Goal: Navigation & Orientation: Find specific page/section

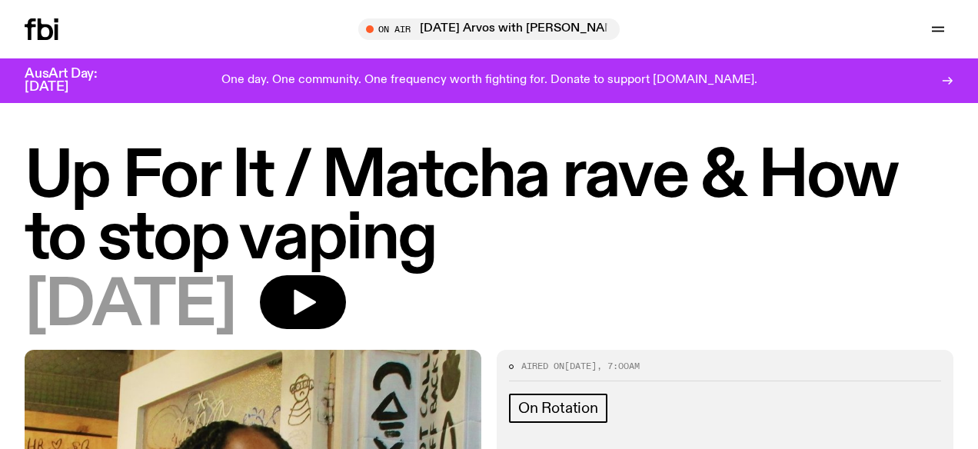
click at [942, 30] on icon "button" at bounding box center [938, 29] width 18 height 18
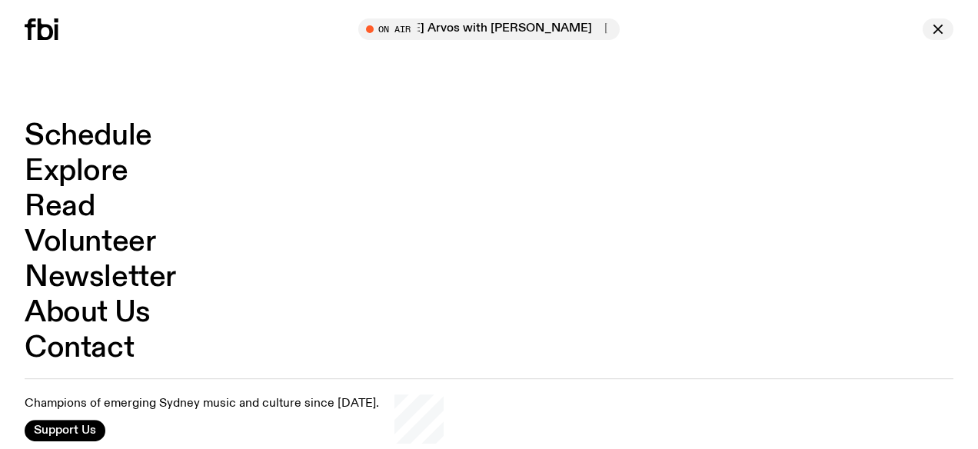
click at [935, 34] on icon "button" at bounding box center [938, 29] width 18 height 18
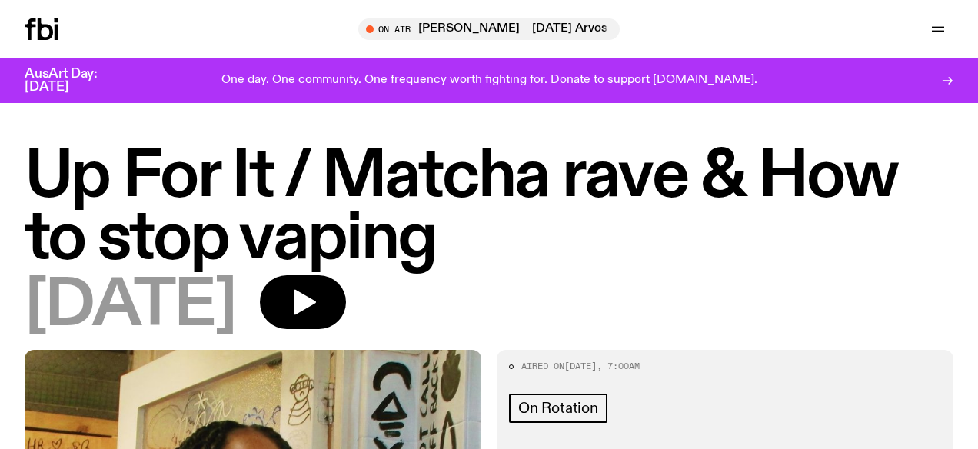
click at [947, 85] on icon at bounding box center [948, 81] width 12 height 12
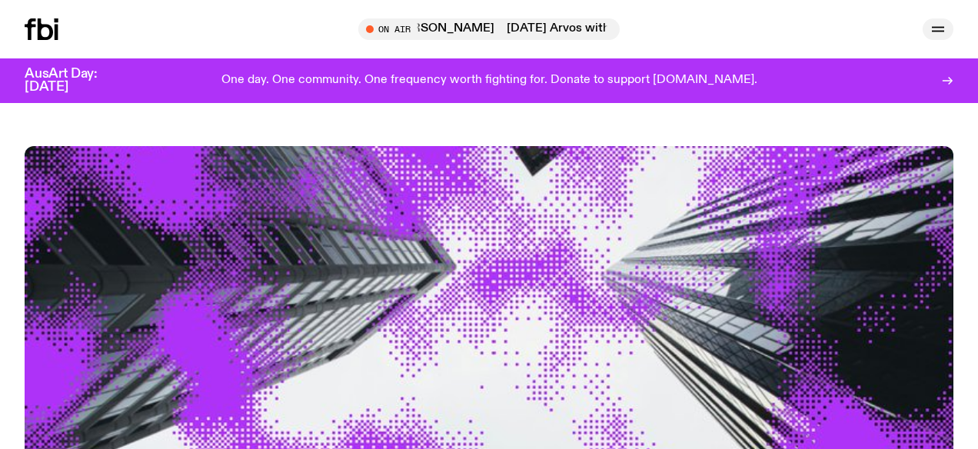
click at [938, 22] on icon "button" at bounding box center [938, 29] width 18 height 18
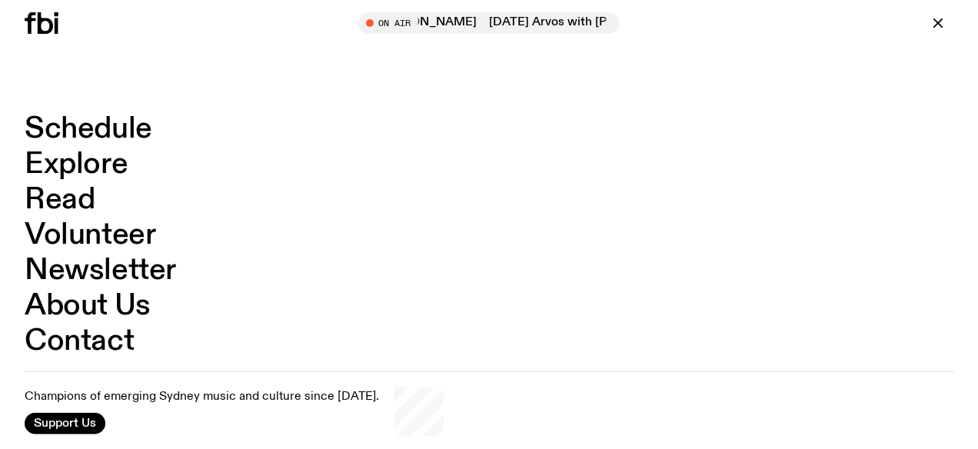
scroll to position [72, 0]
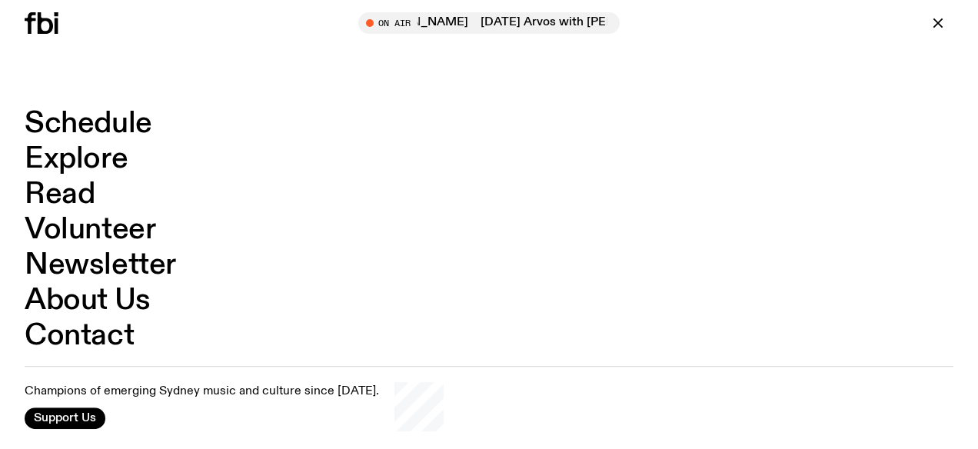
click at [92, 162] on link "Explore" at bounding box center [76, 159] width 103 height 29
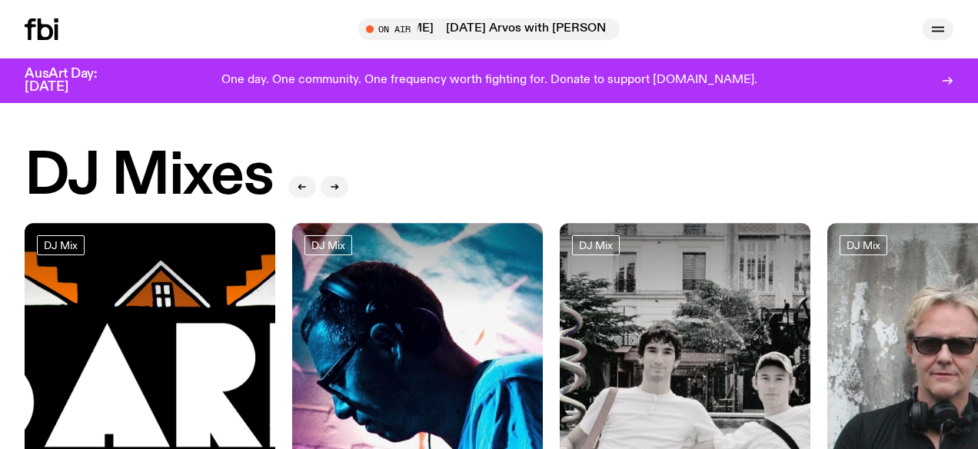
click at [936, 32] on icon "button" at bounding box center [938, 29] width 18 height 18
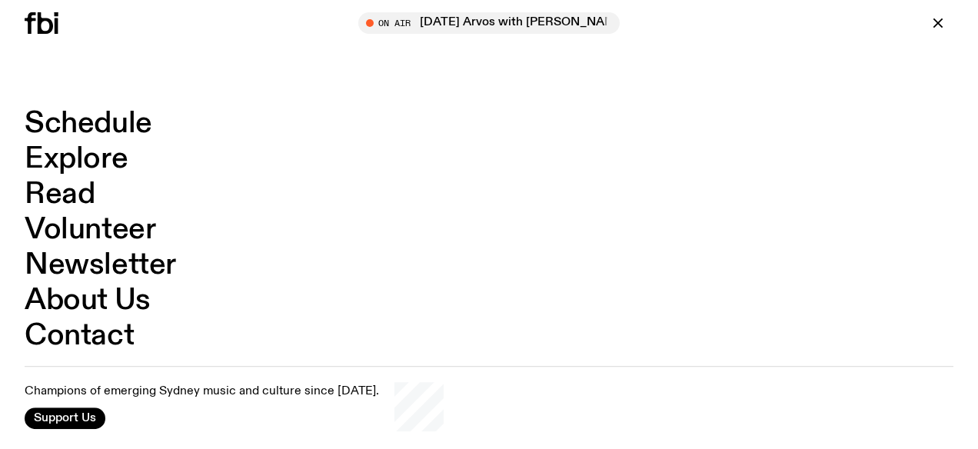
scroll to position [2826, 0]
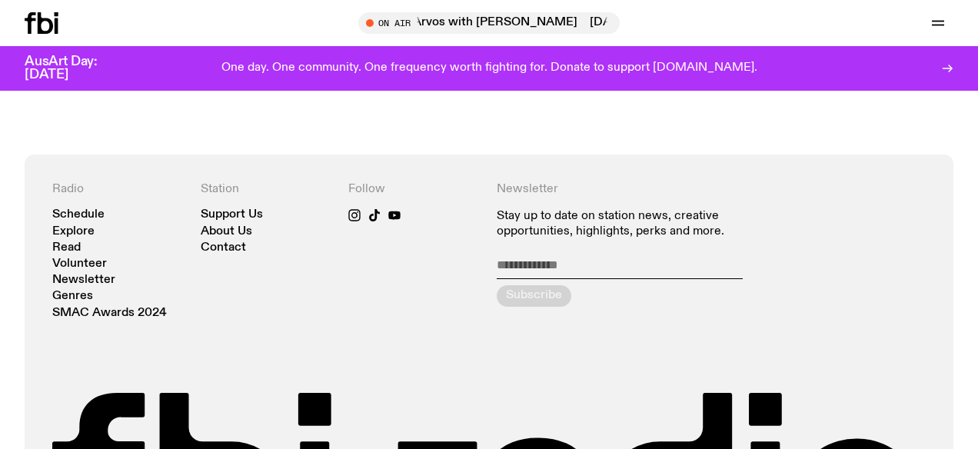
scroll to position [1889, 0]
